Goal: Navigation & Orientation: Understand site structure

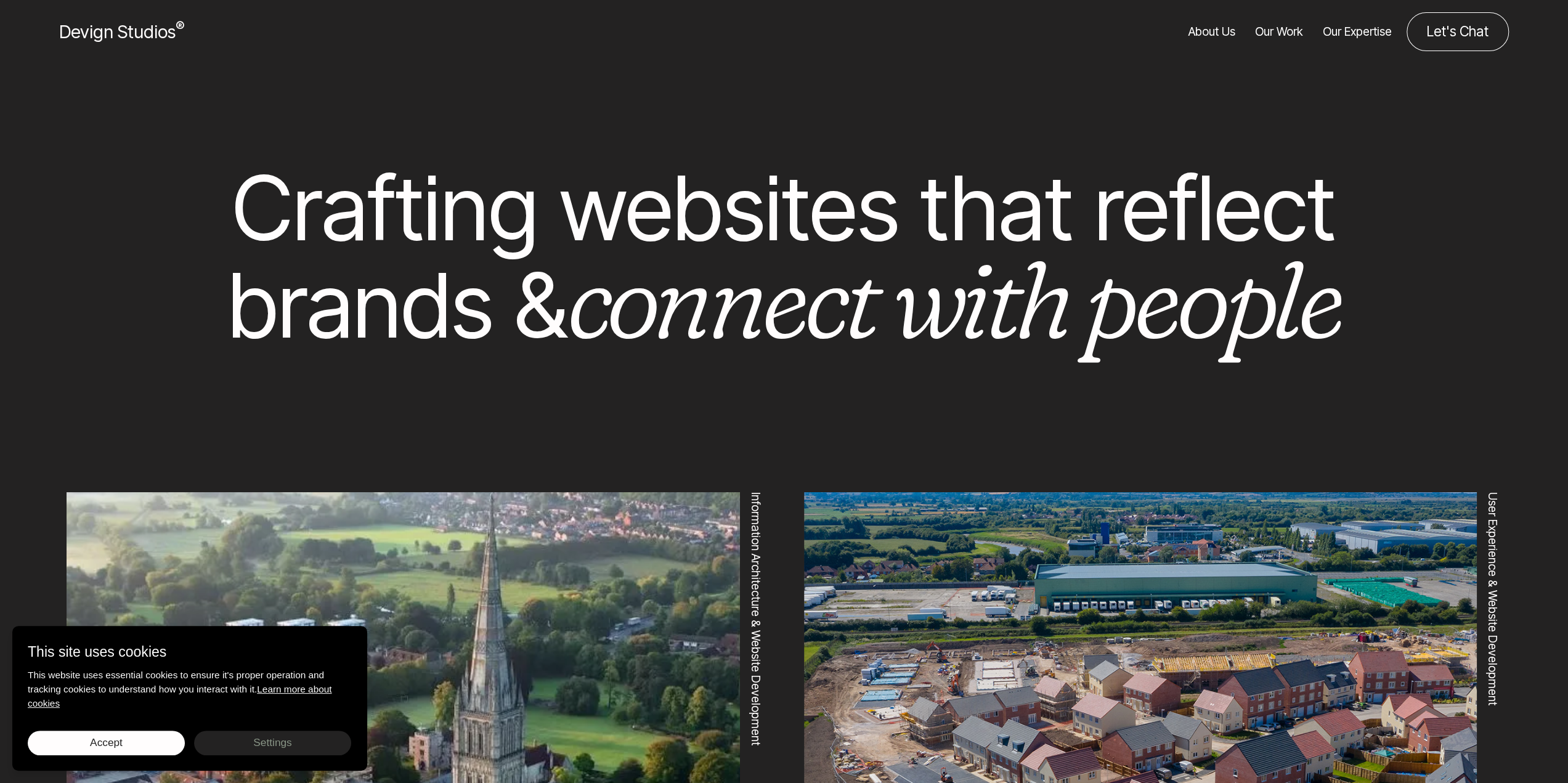
click at [88, 24] on span "Devign Studios ®" at bounding box center [121, 32] width 125 height 22
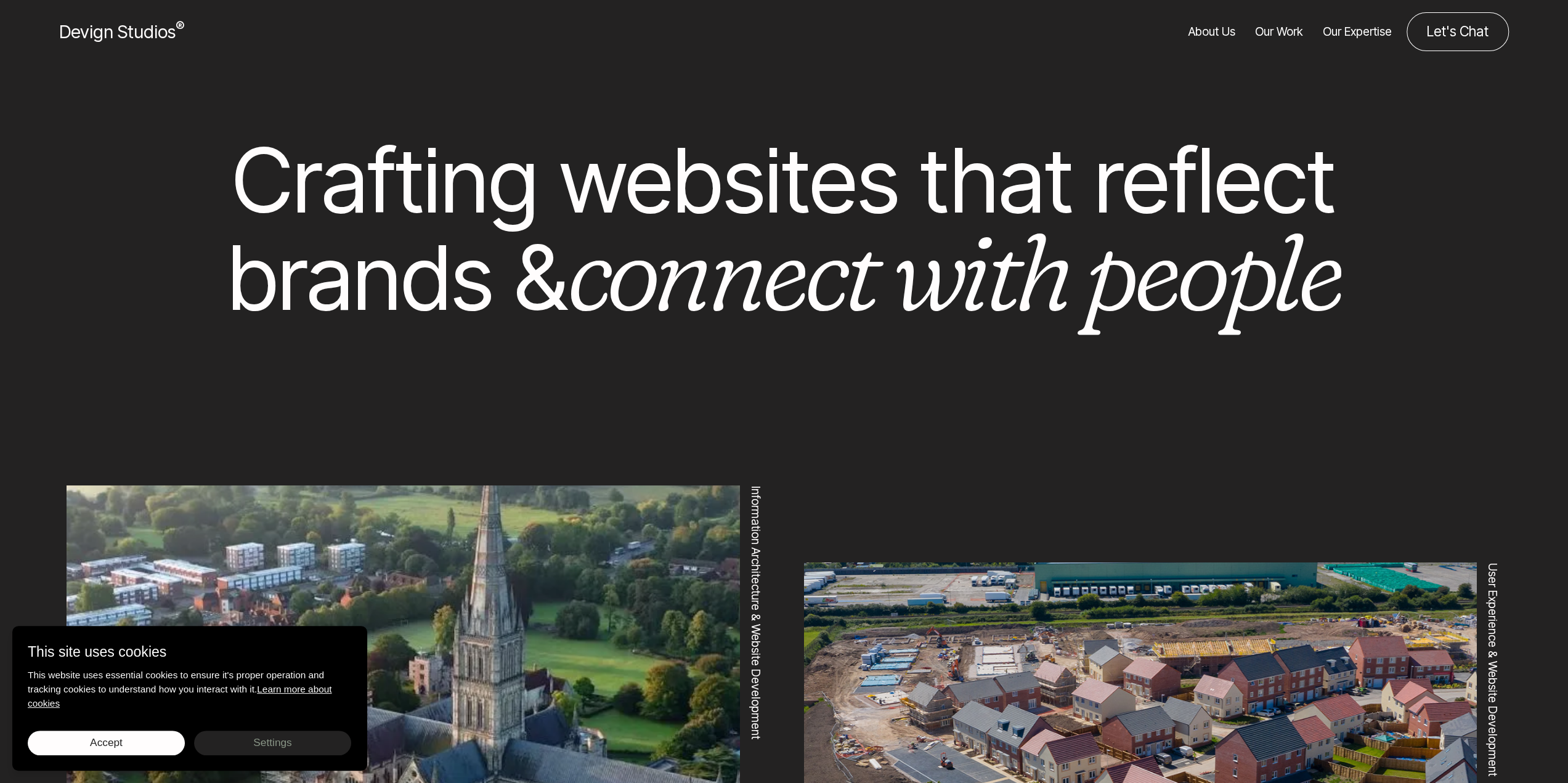
click at [1212, 34] on link "About Us" at bounding box center [1212, 32] width 47 height 39
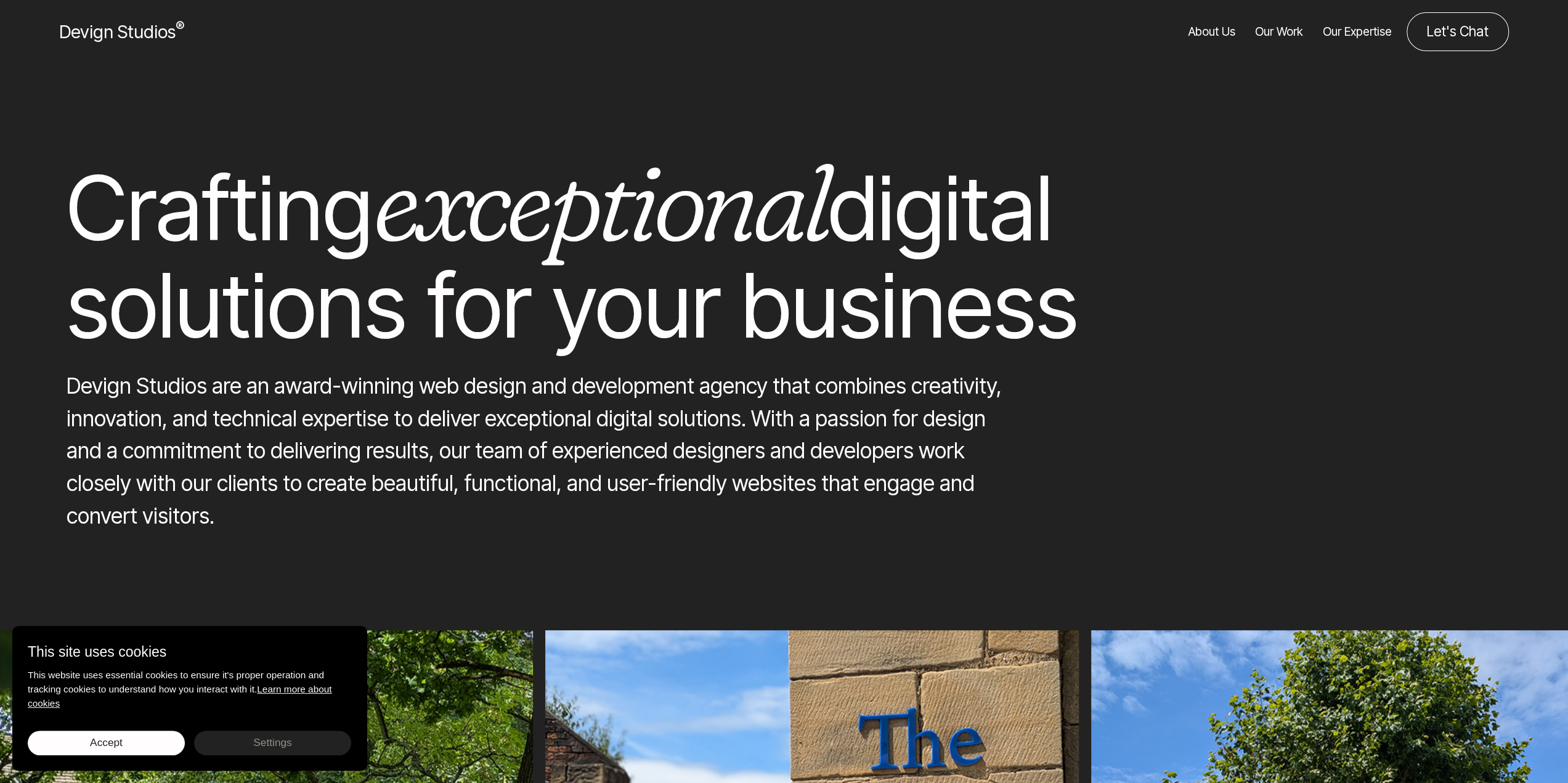
click at [1279, 33] on link "Our Work" at bounding box center [1279, 32] width 48 height 39
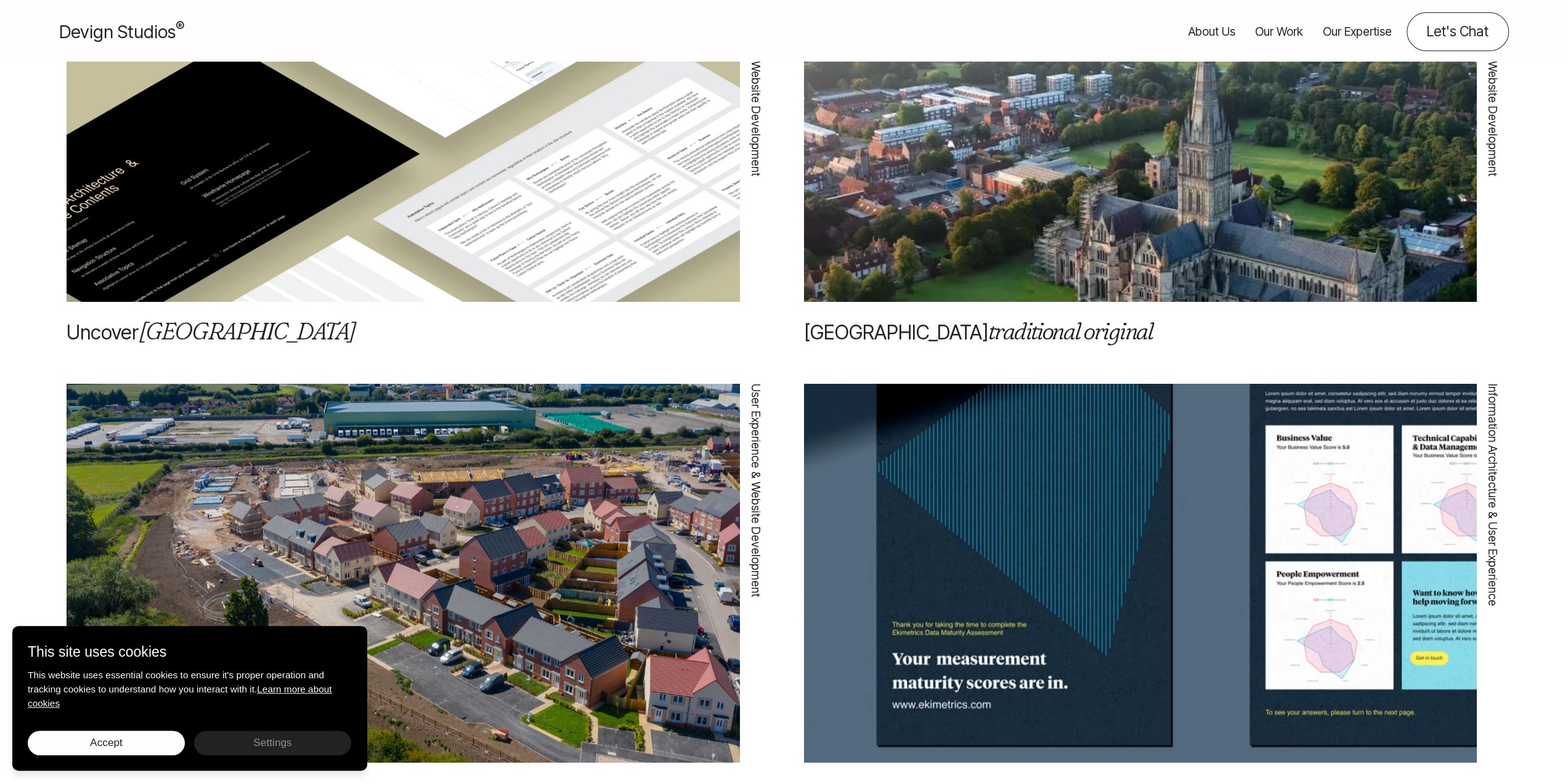
scroll to position [1663, 0]
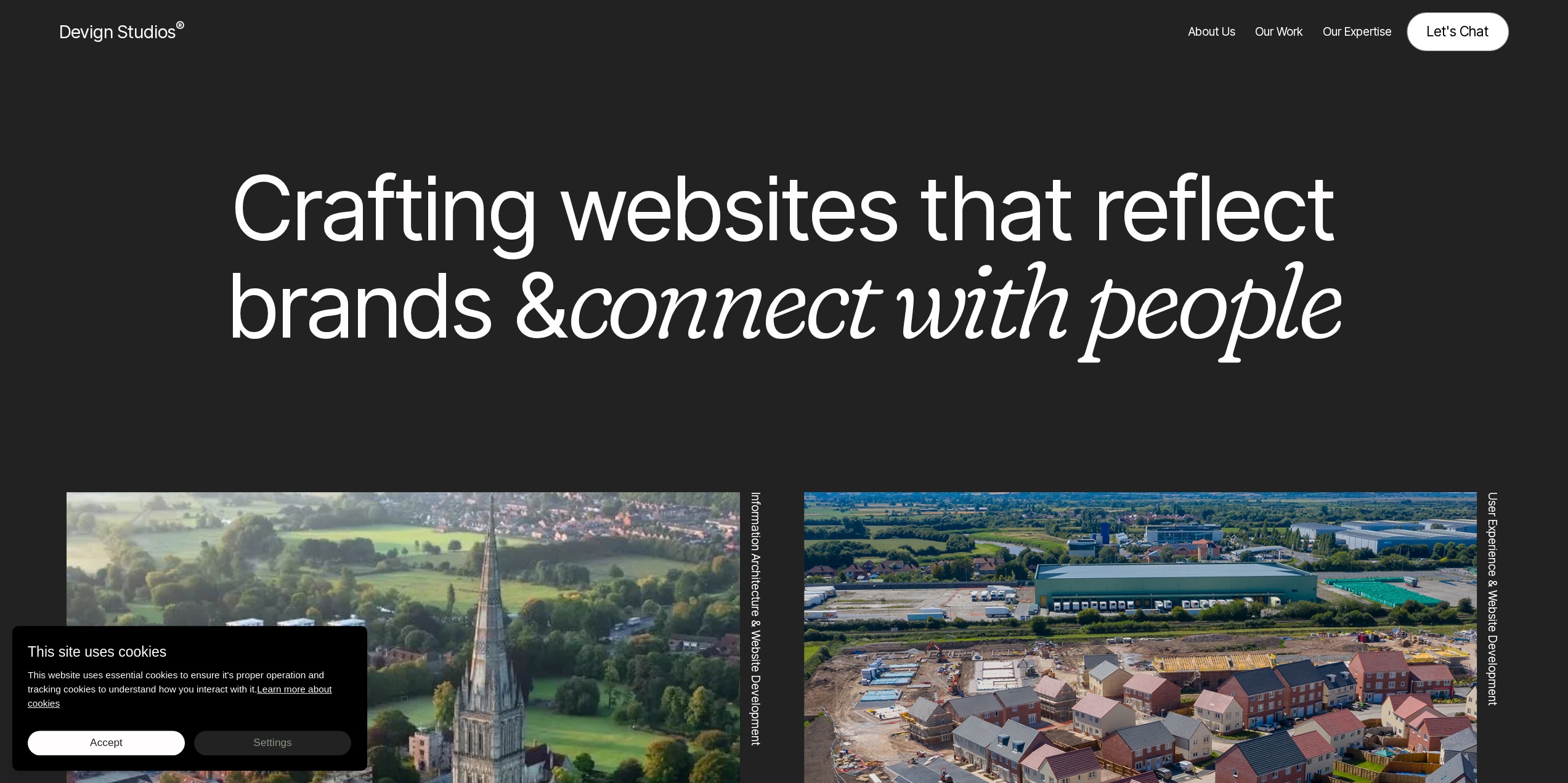
click at [522, 30] on link "Let's Chat" at bounding box center [1458, 32] width 102 height 39
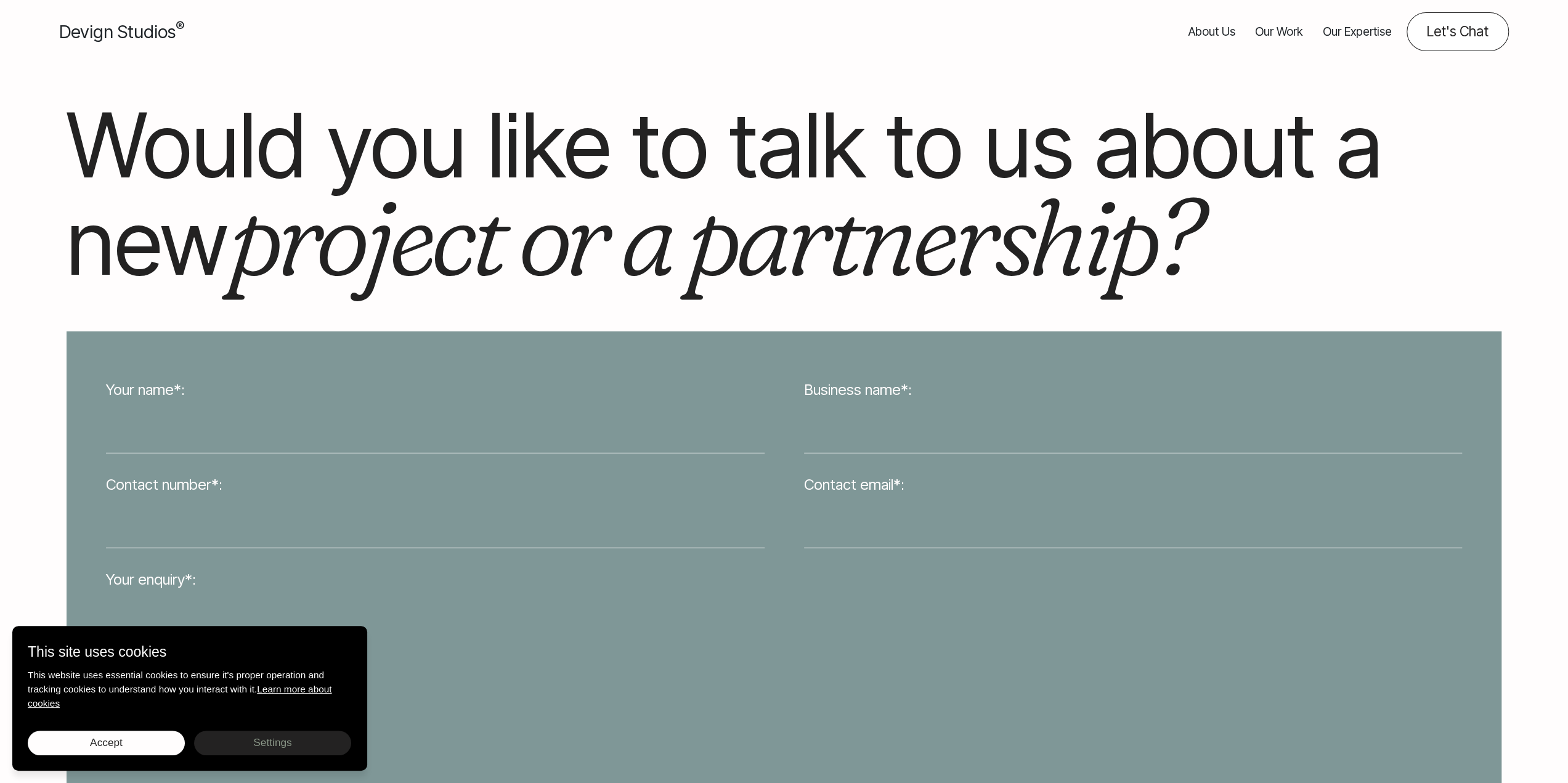
click at [1346, 30] on link "Our Expertise" at bounding box center [1357, 32] width 69 height 39
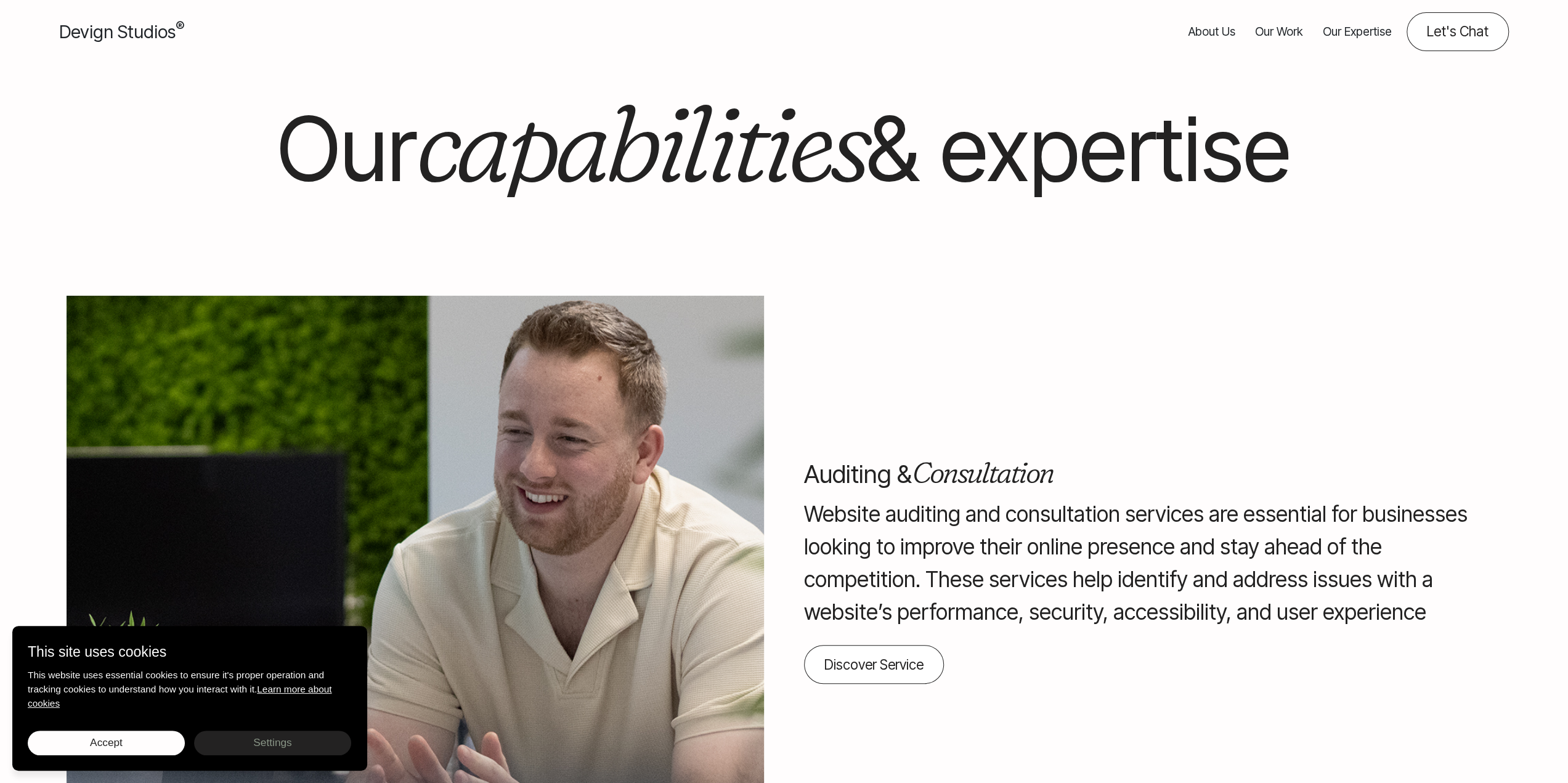
click at [107, 24] on span "Devign Studios ®" at bounding box center [121, 32] width 125 height 22
